Goal: Find specific page/section: Find specific page/section

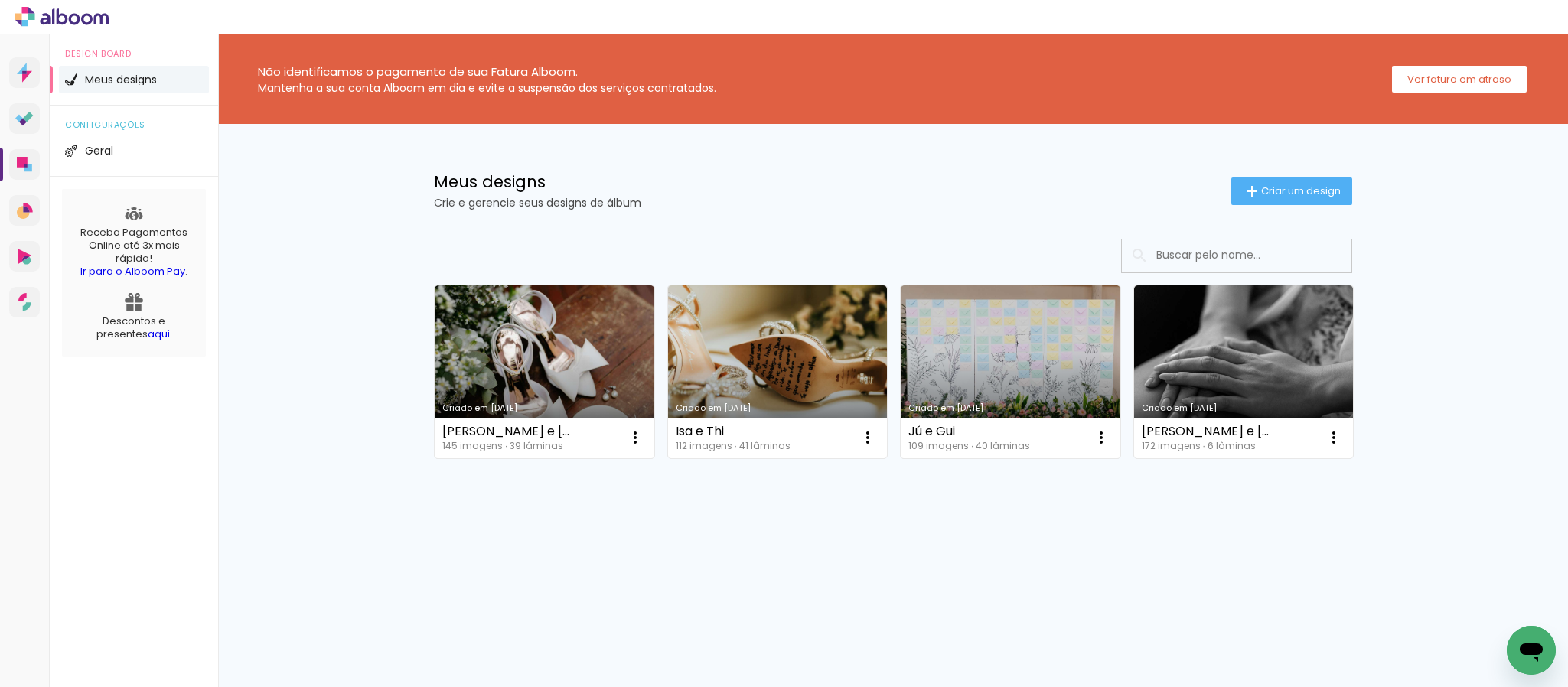
click at [54, 19] on icon at bounding box center [53, 16] width 3 height 16
click at [1346, 10] on div at bounding box center [784, 17] width 1568 height 35
click at [25, 56] on div "Prosite Website + Landing pages Proof Sistema de seleção e venda de fotos Desig…" at bounding box center [24, 378] width 50 height 687
click at [30, 77] on icon at bounding box center [24, 73] width 15 height 20
